Goal: Task Accomplishment & Management: Use online tool/utility

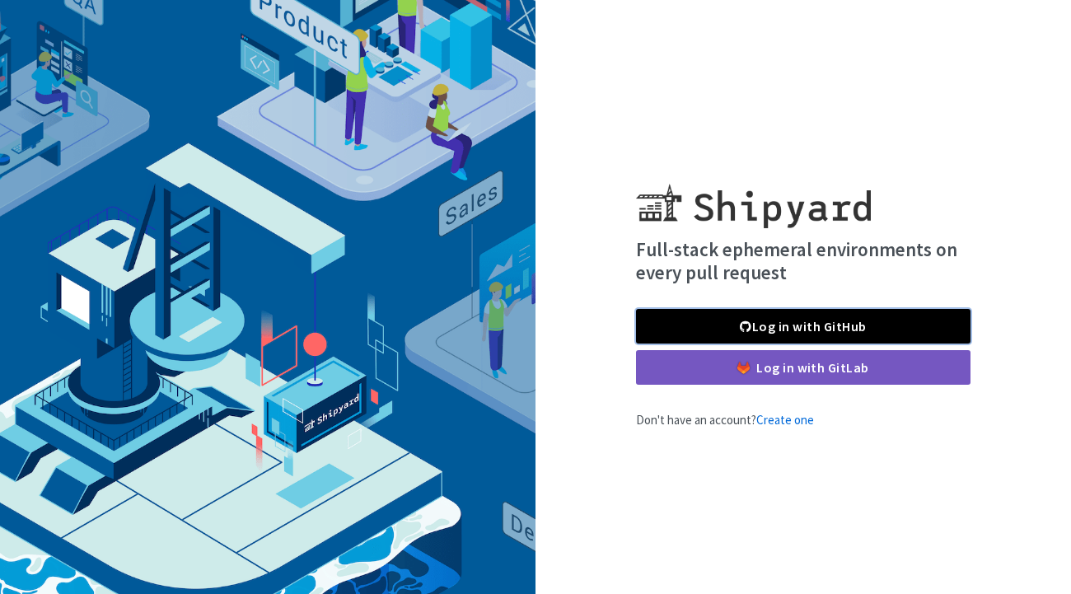
click at [898, 323] on link "Log in with GitHub" at bounding box center [803, 326] width 335 height 35
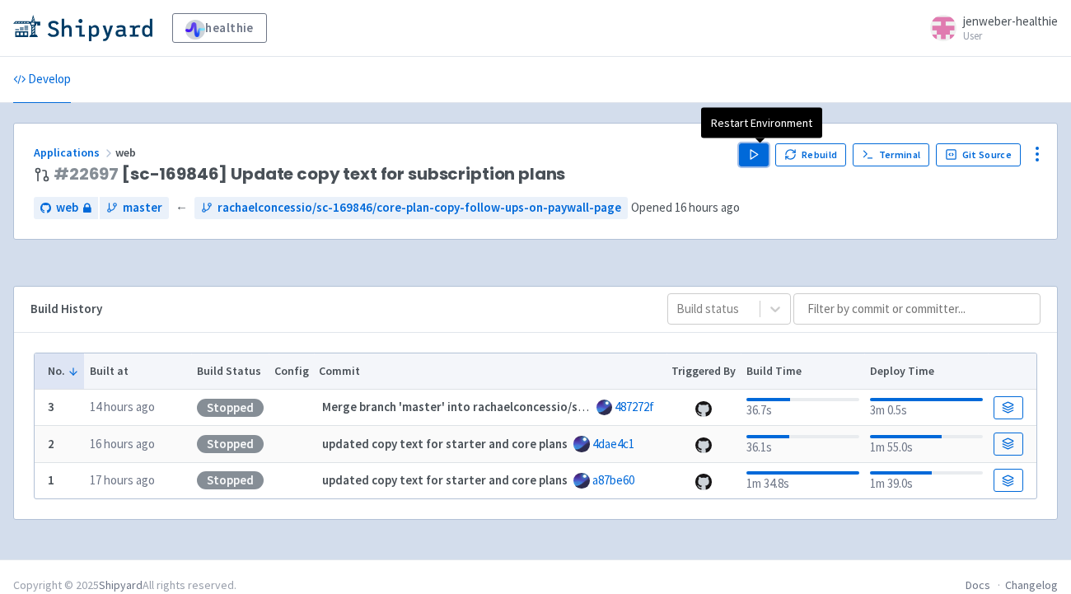
click at [761, 152] on icon "button" at bounding box center [754, 154] width 12 height 12
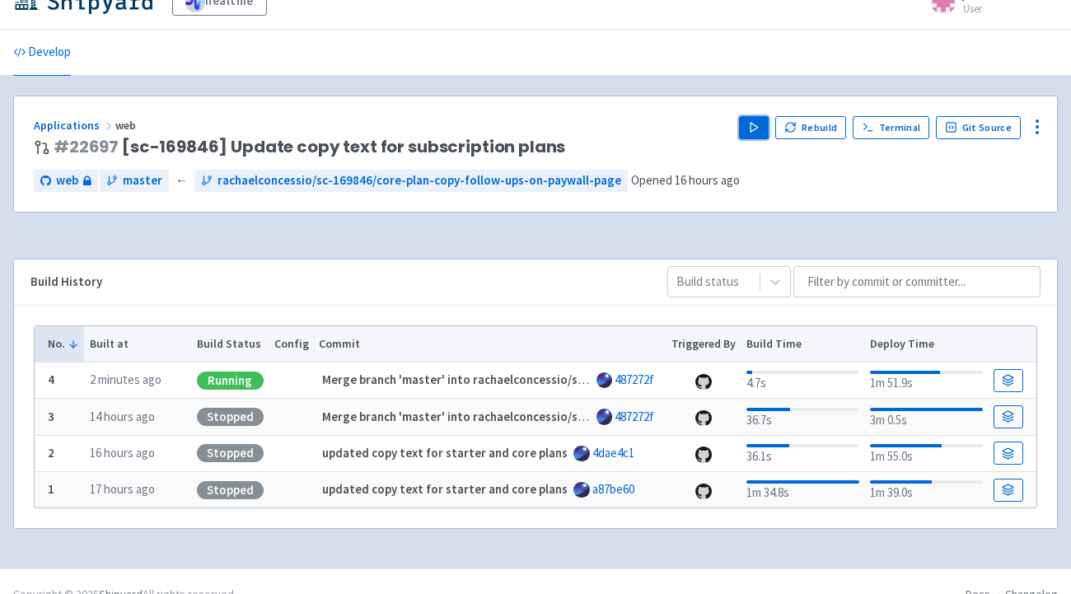
scroll to position [24, 0]
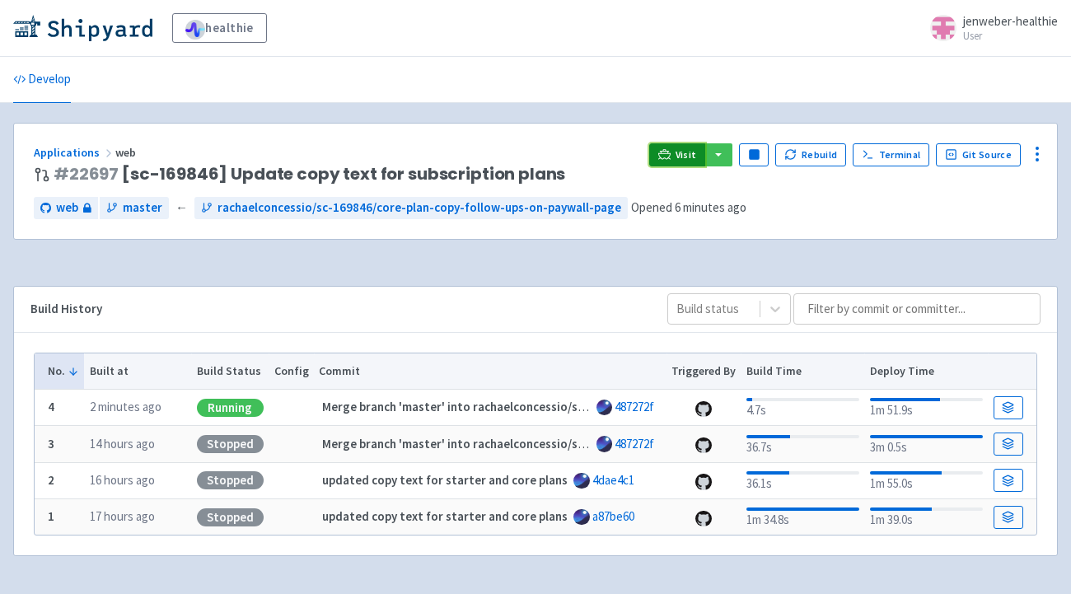
click at [682, 159] on span "Visit" at bounding box center [686, 154] width 21 height 13
drag, startPoint x: 115, startPoint y: 175, endPoint x: 418, endPoint y: 574, distance: 501.1
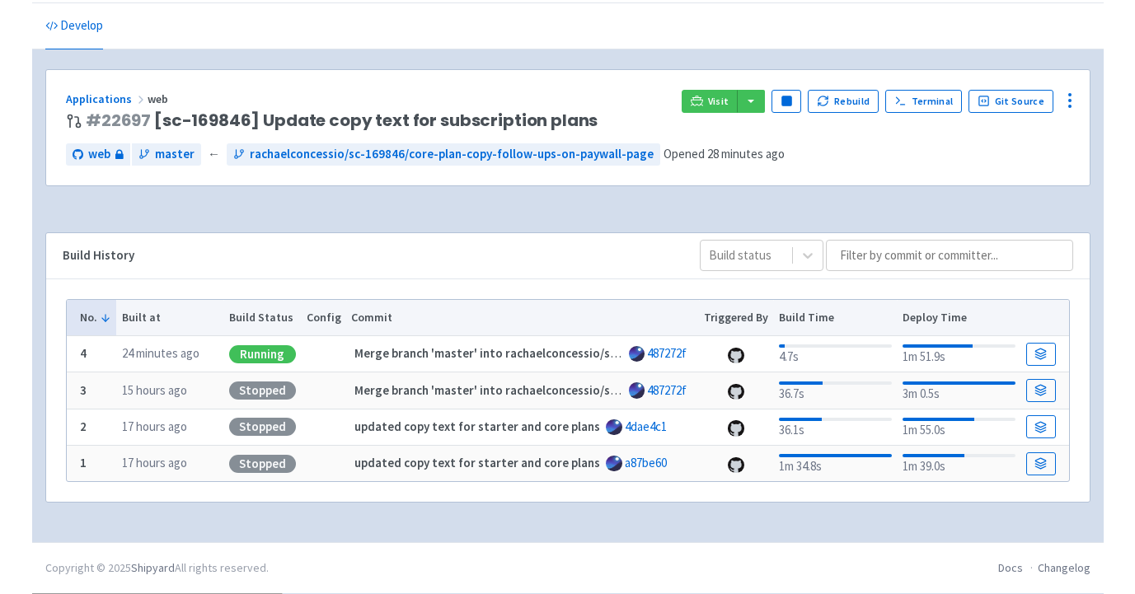
scroll to position [50, 0]
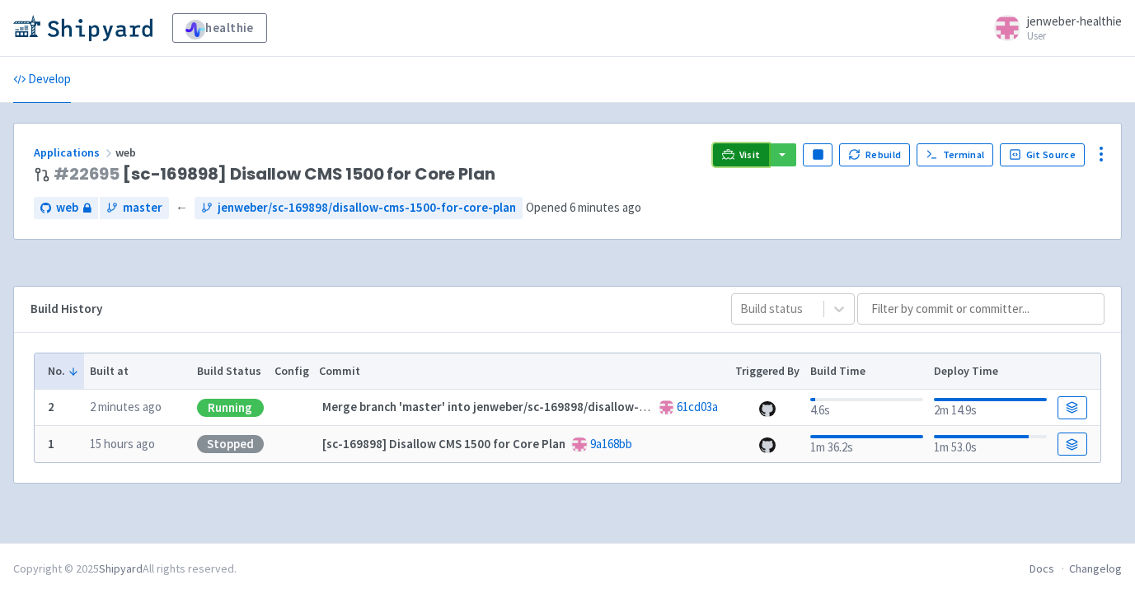
click at [734, 155] on icon at bounding box center [728, 154] width 12 height 12
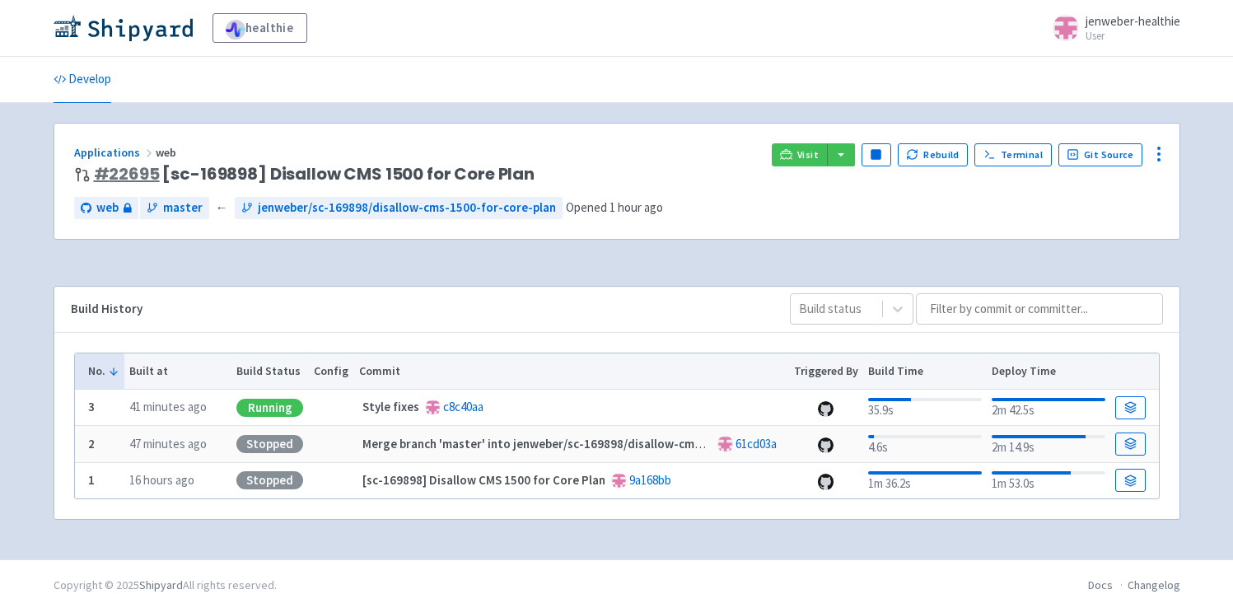
click at [130, 174] on link "# 22695" at bounding box center [127, 173] width 66 height 23
